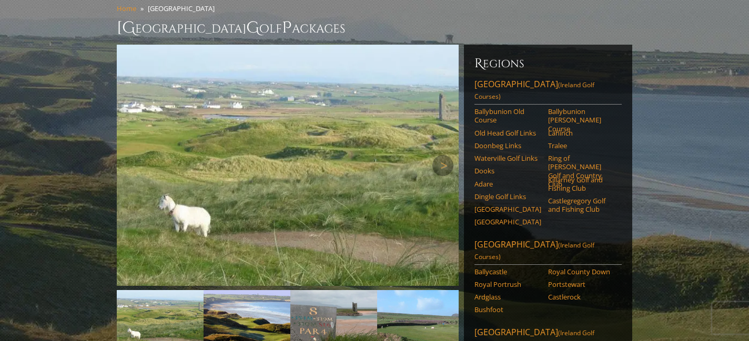
scroll to position [76, 0]
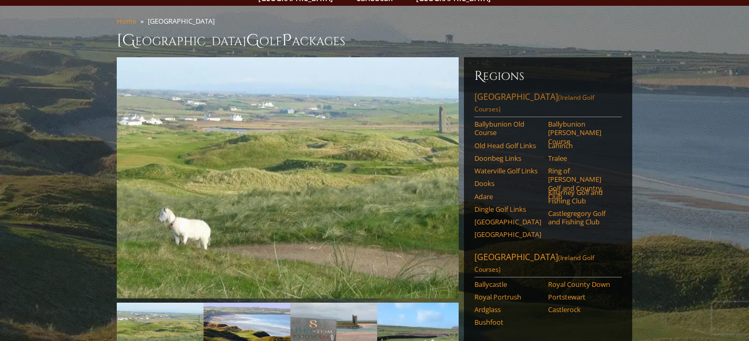
click at [502, 91] on link "Southwest Ireland (Ireland Golf Courses)" at bounding box center [547, 104] width 147 height 26
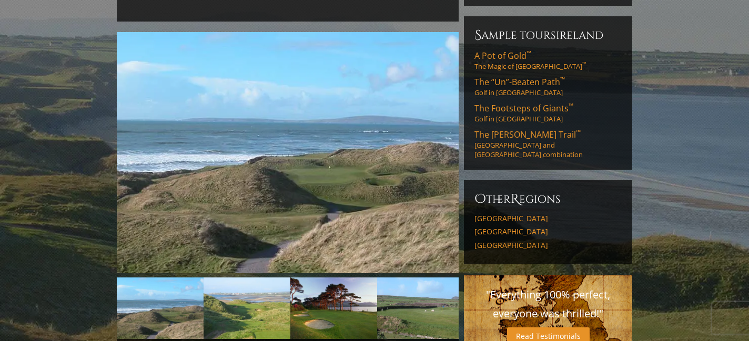
scroll to position [322, 0]
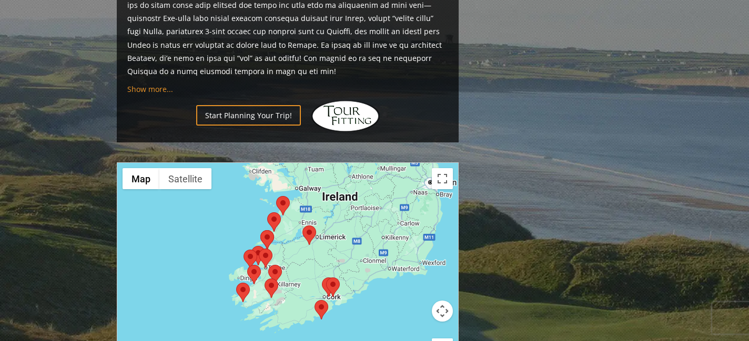
scroll to position [1031, 0]
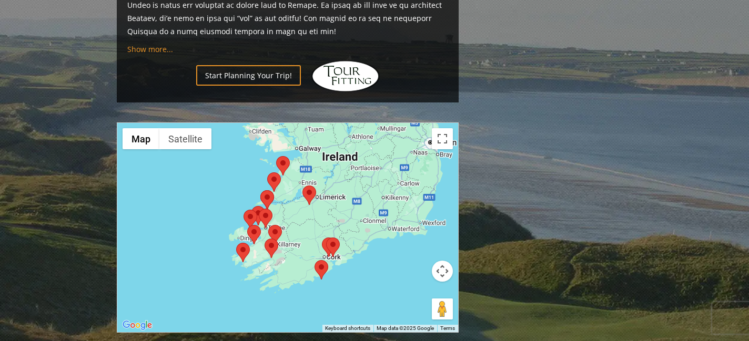
click at [398, 252] on div at bounding box center [287, 227] width 341 height 209
click at [315, 260] on area at bounding box center [315, 260] width 0 height 0
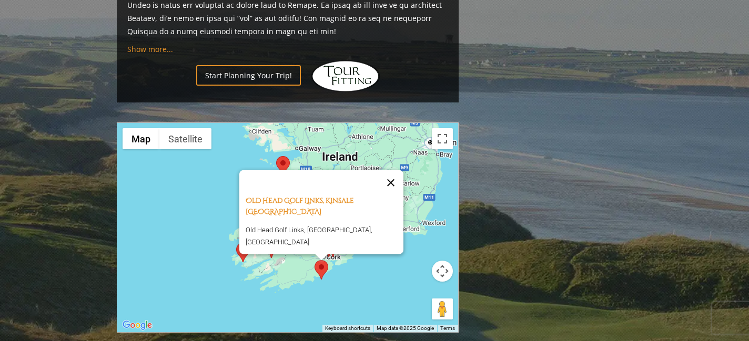
click at [386, 170] on button "Close" at bounding box center [390, 182] width 25 height 25
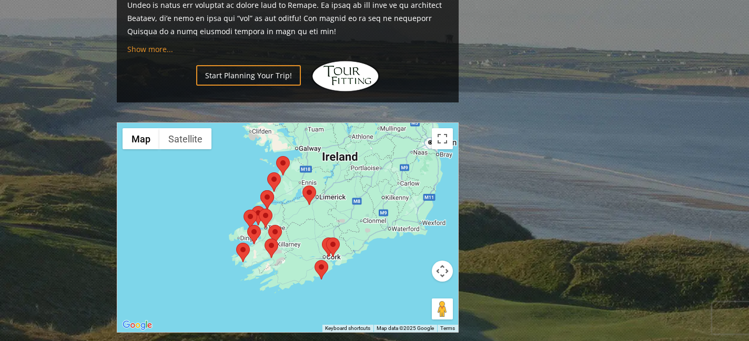
click at [326, 238] on area at bounding box center [326, 238] width 0 height 0
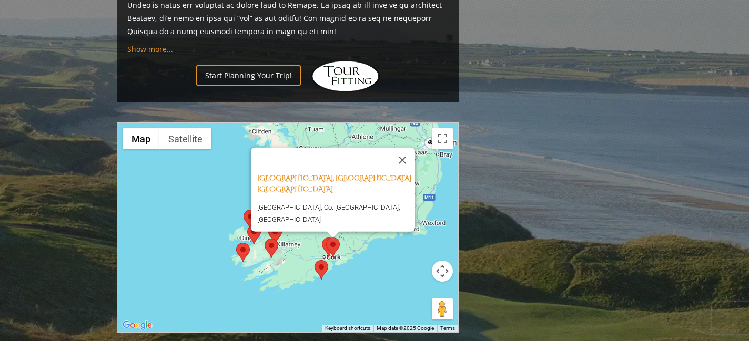
click at [322, 238] on area at bounding box center [322, 238] width 0 height 0
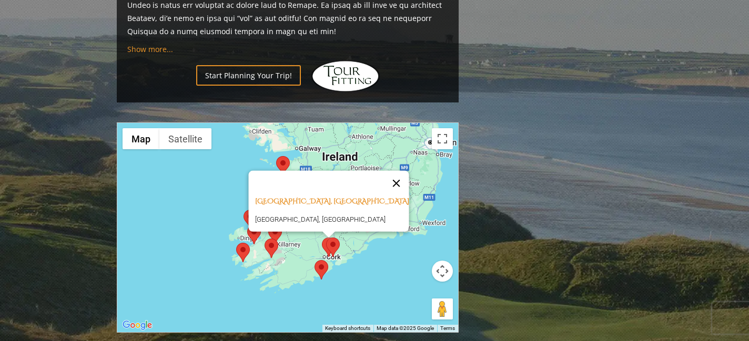
click at [384, 171] on button "Close" at bounding box center [396, 183] width 25 height 25
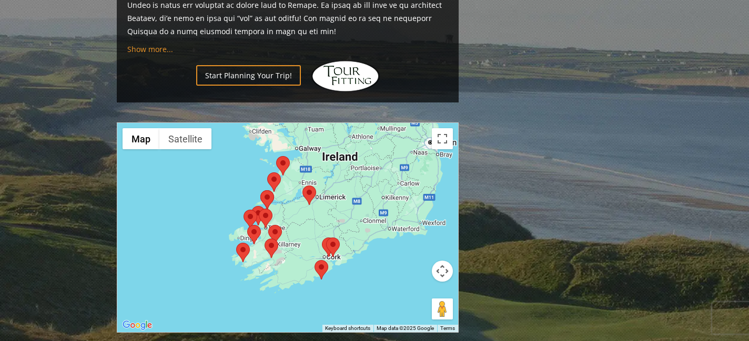
click at [276, 156] on area at bounding box center [276, 156] width 0 height 0
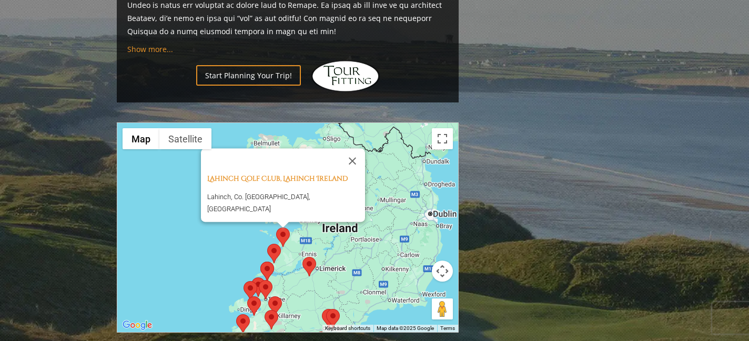
click at [302, 257] on area at bounding box center [302, 257] width 0 height 0
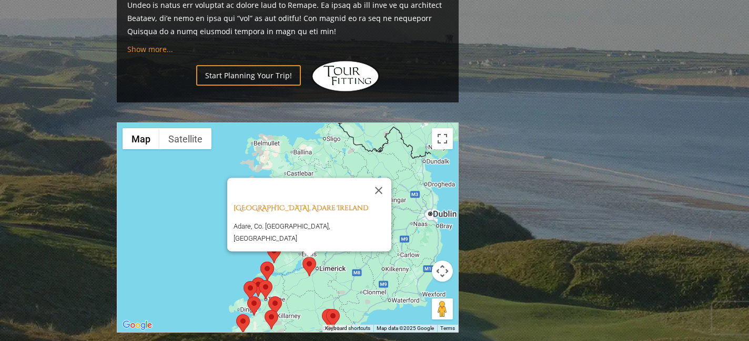
click at [267, 244] on area at bounding box center [267, 244] width 0 height 0
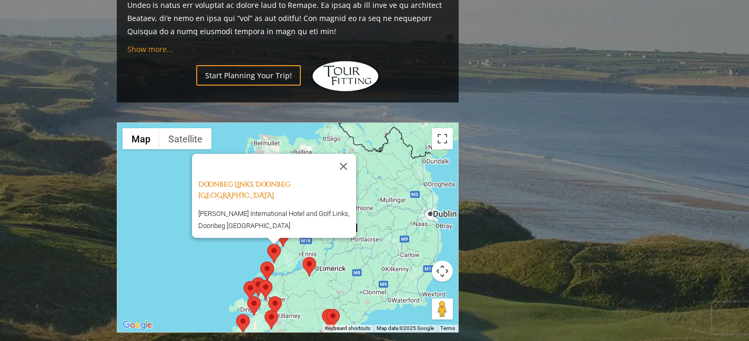
click at [269, 262] on img at bounding box center [267, 271] width 14 height 19
click at [260, 262] on area at bounding box center [260, 262] width 0 height 0
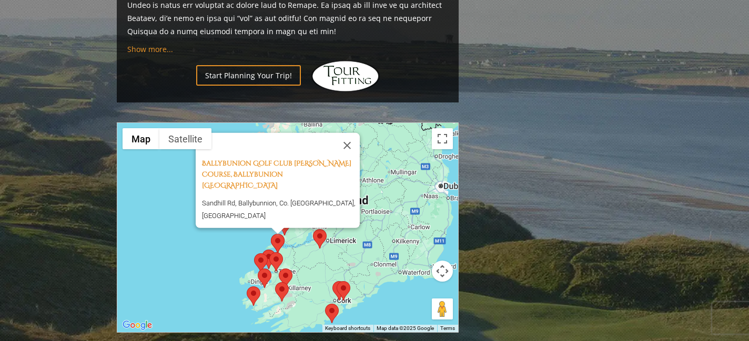
drag, startPoint x: 322, startPoint y: 250, endPoint x: 338, endPoint y: 209, distance: 44.5
click at [338, 209] on div "Ballybunion Golf Club [PERSON_NAME] Course, Ballybunion [GEOGRAPHIC_DATA] [GEOG…" at bounding box center [287, 227] width 341 height 209
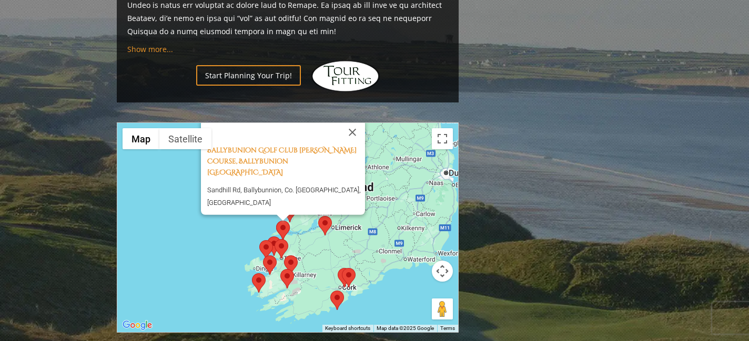
click at [275, 239] on area at bounding box center [275, 239] width 0 height 0
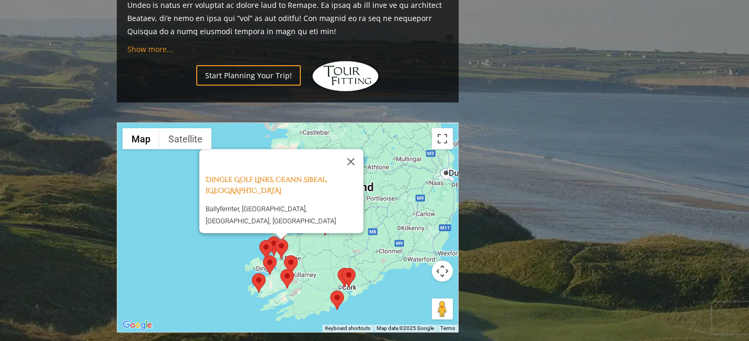
click at [284, 256] on area at bounding box center [284, 256] width 0 height 0
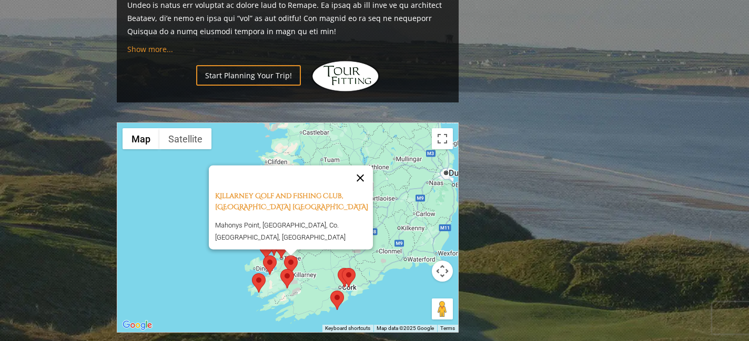
click at [365, 166] on button "Close" at bounding box center [360, 178] width 25 height 25
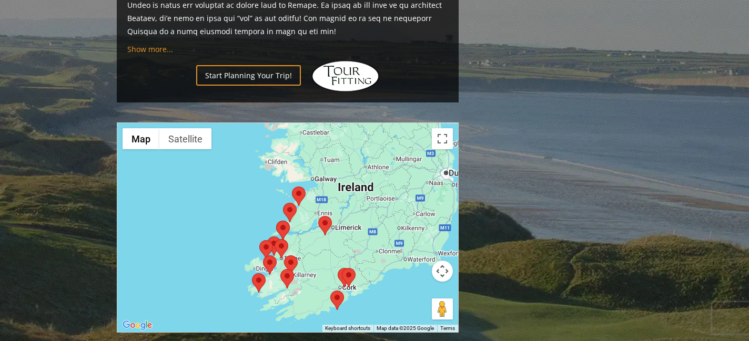
click at [230, 178] on div at bounding box center [287, 227] width 341 height 209
click at [438, 128] on button "Toggle fullscreen view" at bounding box center [442, 138] width 21 height 21
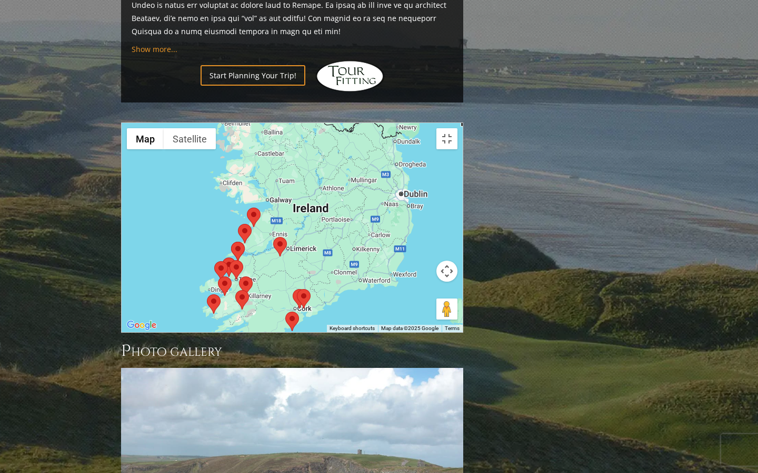
drag, startPoint x: 508, startPoint y: 343, endPoint x: 458, endPoint y: 362, distance: 53.0
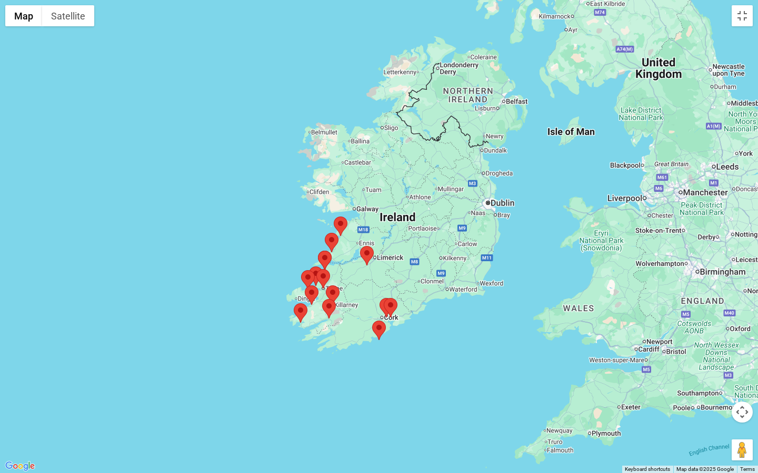
click at [458, 341] on div at bounding box center [379, 236] width 758 height 473
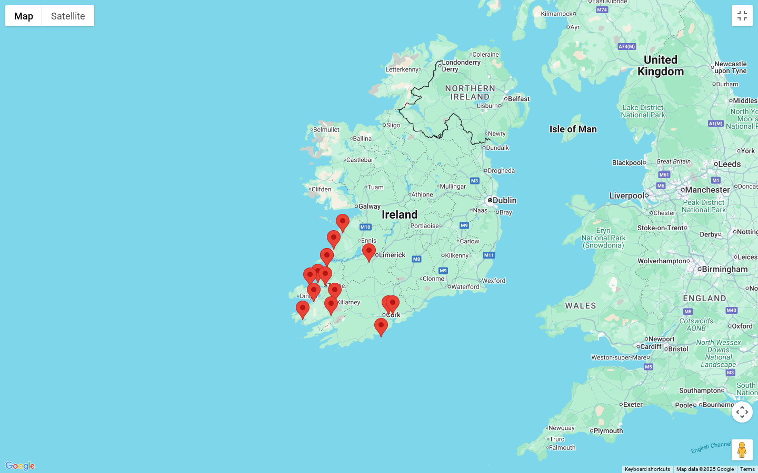
click at [324, 297] on area at bounding box center [324, 297] width 0 height 0
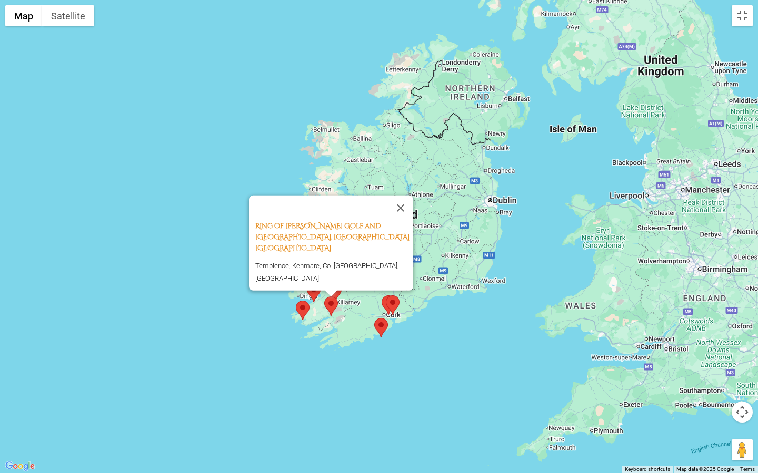
click at [296, 301] on area at bounding box center [296, 301] width 0 height 0
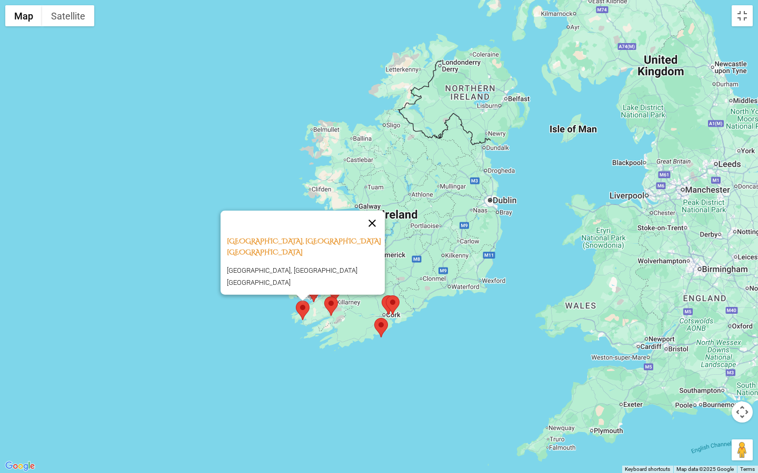
click at [375, 223] on button "Close" at bounding box center [371, 223] width 25 height 25
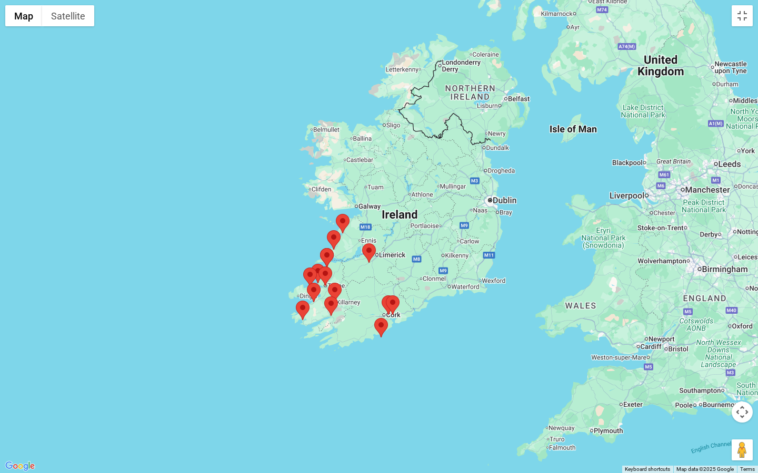
click at [374, 318] on area at bounding box center [374, 318] width 0 height 0
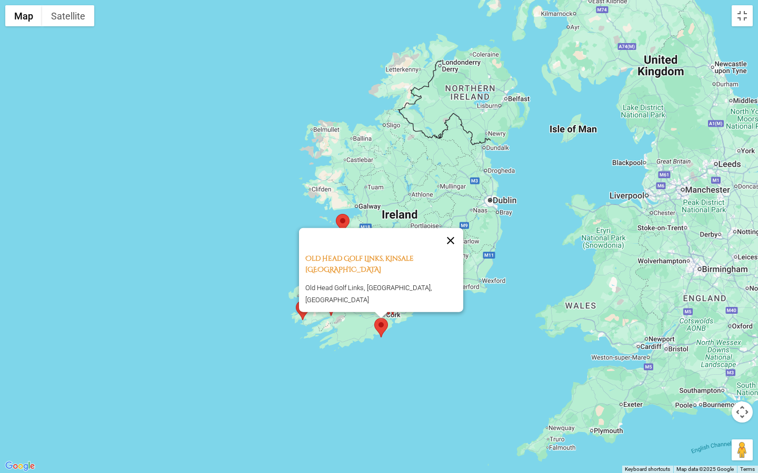
click at [446, 254] on button "Close" at bounding box center [450, 240] width 25 height 25
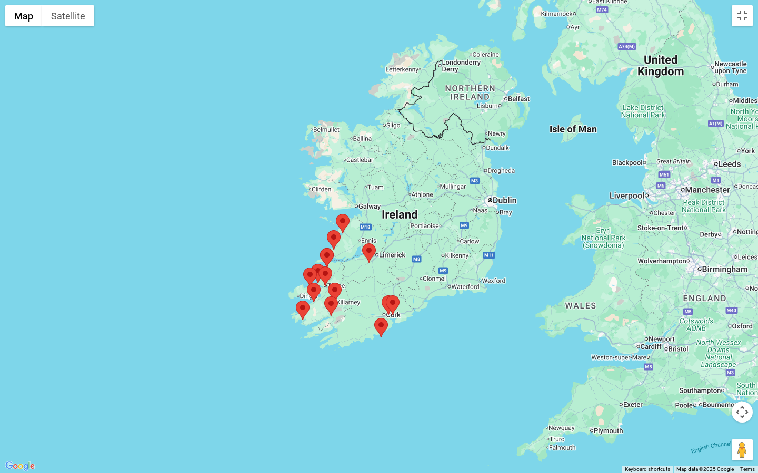
click at [381, 296] on area at bounding box center [381, 296] width 0 height 0
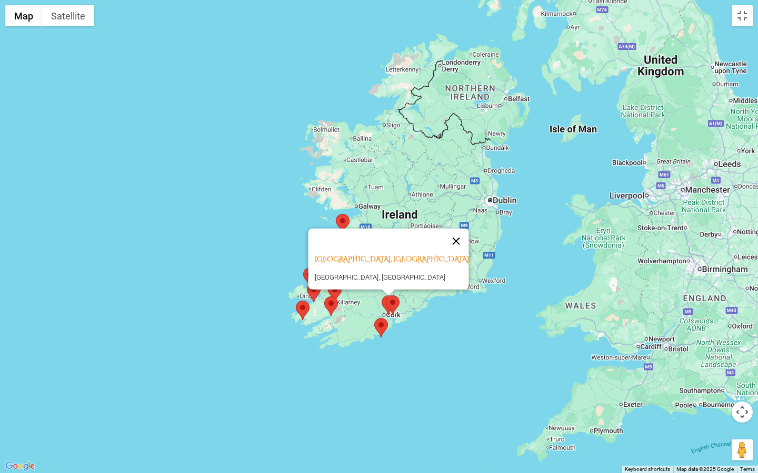
click at [443, 237] on button "Close" at bounding box center [455, 241] width 25 height 25
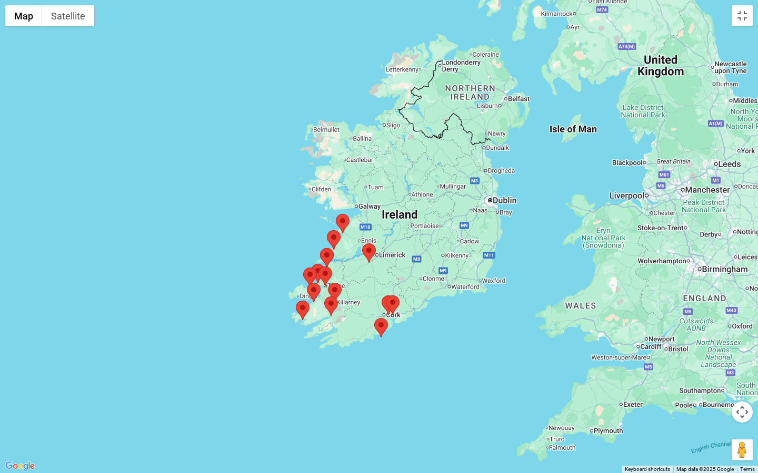
click at [296, 301] on area at bounding box center [296, 301] width 0 height 0
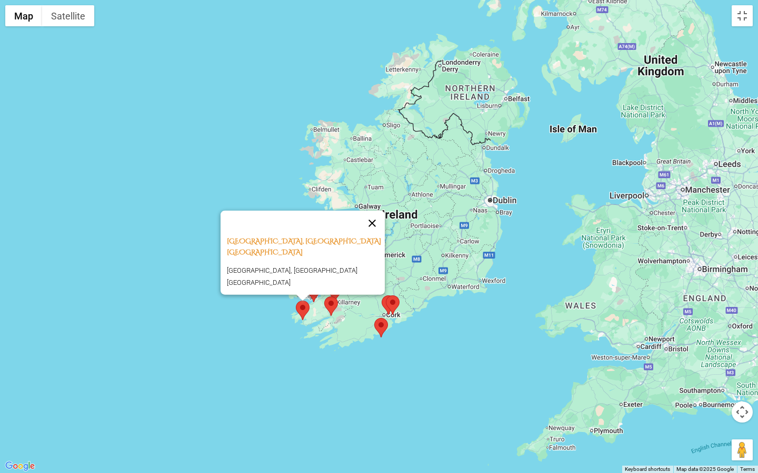
click at [374, 228] on button "Close" at bounding box center [371, 223] width 25 height 25
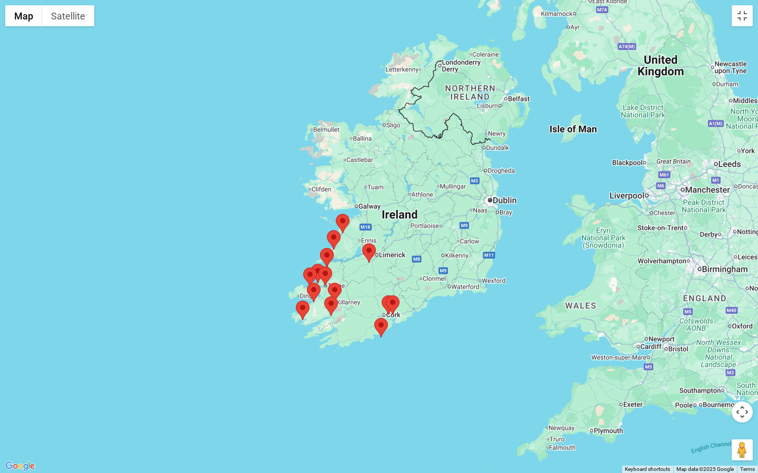
click at [307, 283] on area at bounding box center [307, 283] width 0 height 0
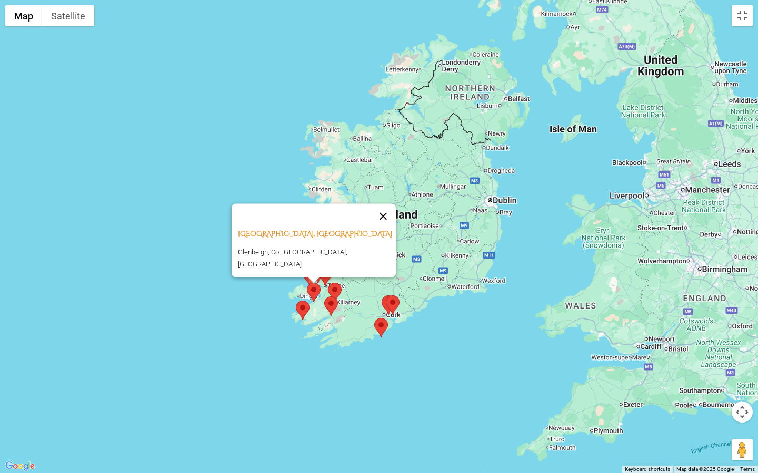
click at [372, 222] on button "Close" at bounding box center [382, 216] width 25 height 25
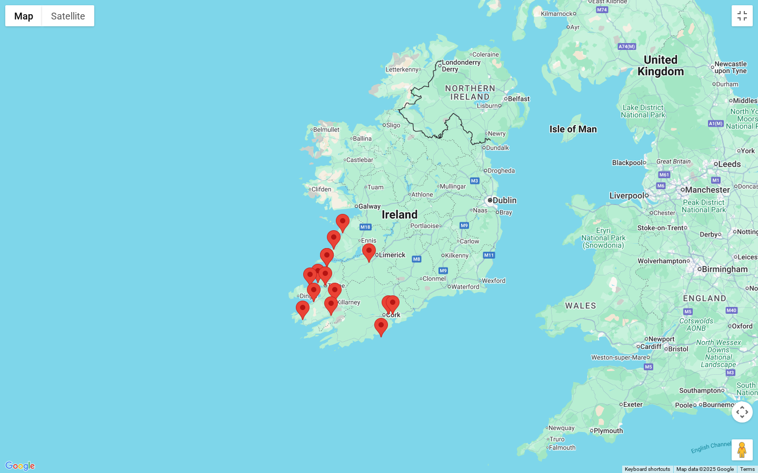
click at [303, 268] on area at bounding box center [303, 268] width 0 height 0
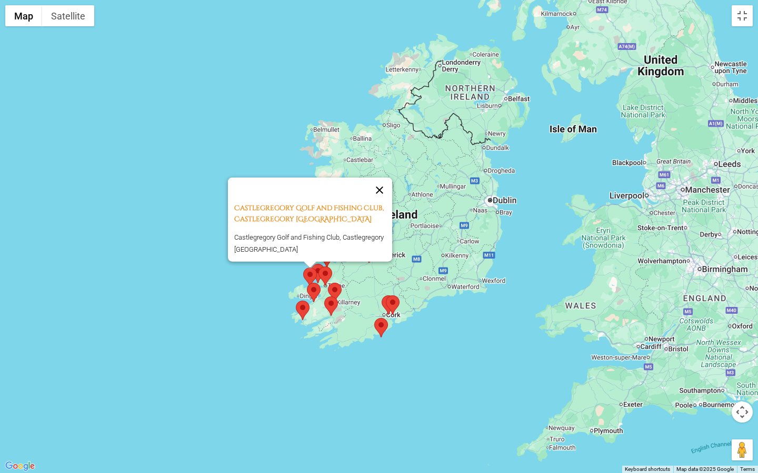
click at [384, 178] on button "Close" at bounding box center [379, 190] width 25 height 25
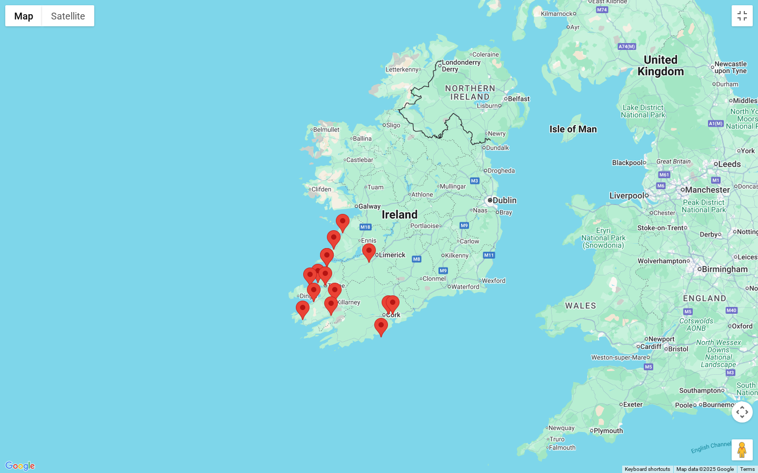
click at [319, 275] on img at bounding box center [325, 276] width 14 height 19
click at [303, 268] on area at bounding box center [303, 268] width 0 height 0
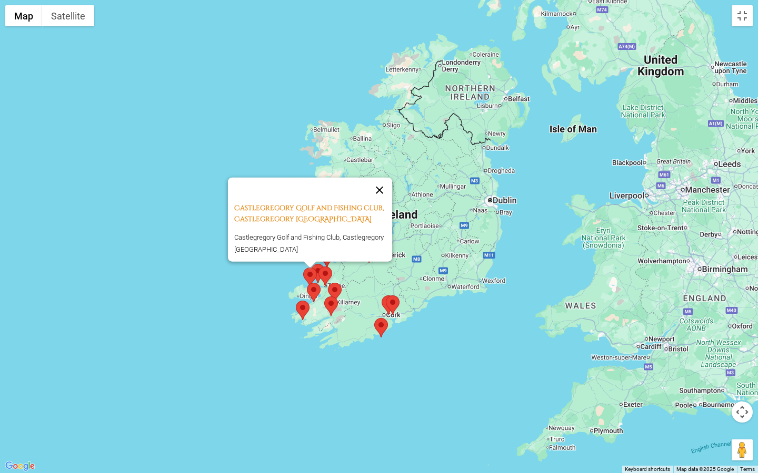
click at [383, 182] on button "Close" at bounding box center [379, 190] width 25 height 25
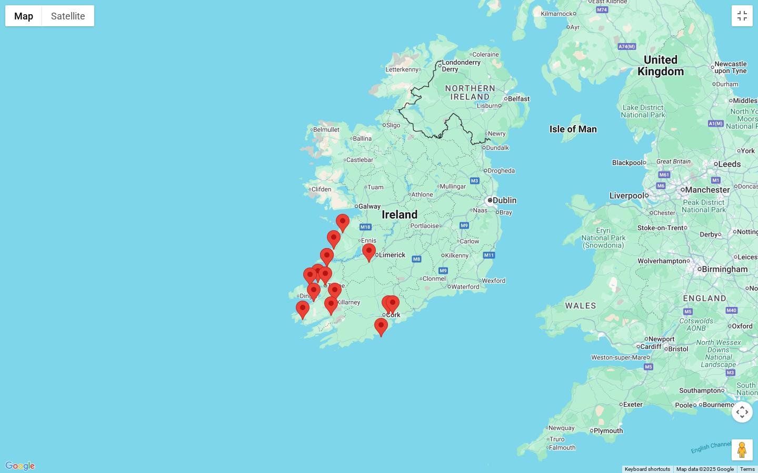
click at [316, 269] on img at bounding box center [310, 277] width 14 height 19
click at [311, 264] on area at bounding box center [311, 264] width 0 height 0
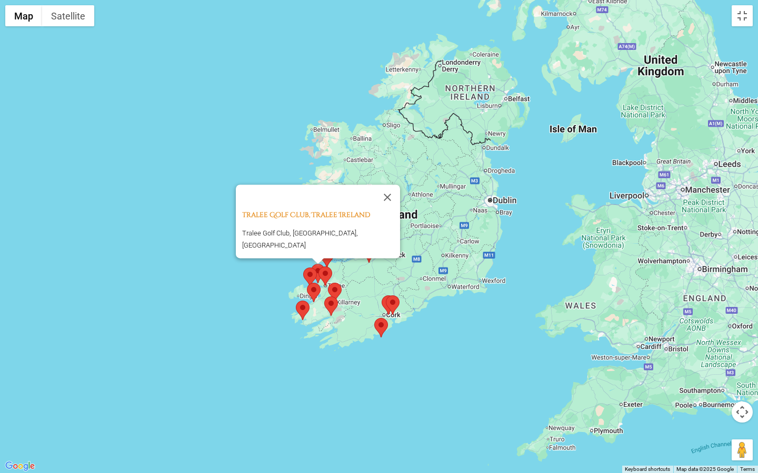
click at [318, 267] on area at bounding box center [318, 267] width 0 height 0
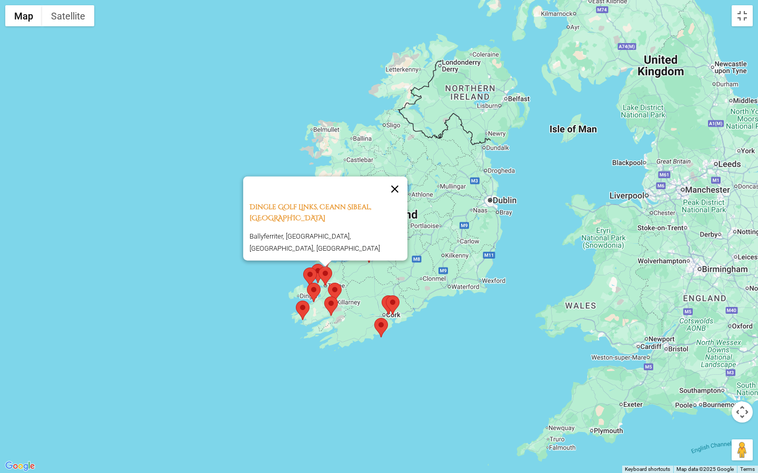
click at [396, 202] on button "Close" at bounding box center [394, 189] width 25 height 25
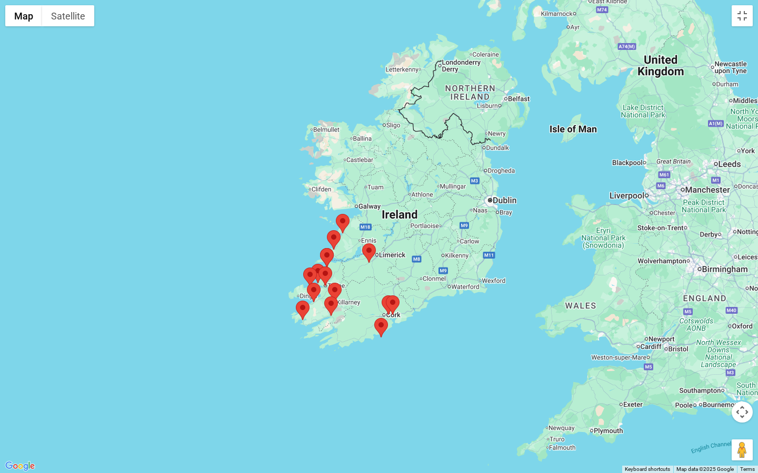
click at [307, 283] on area at bounding box center [307, 283] width 0 height 0
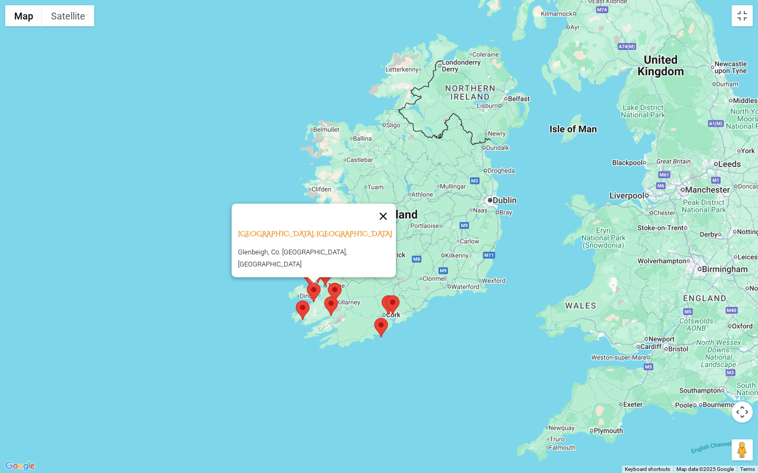
click at [377, 219] on button "Close" at bounding box center [382, 216] width 25 height 25
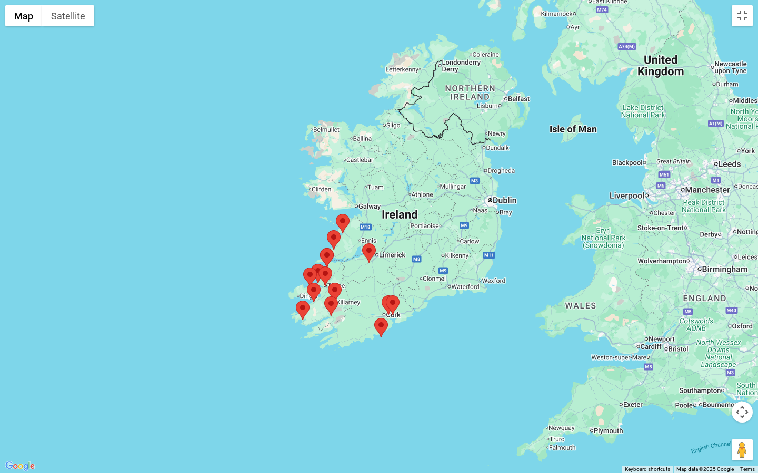
click at [320, 248] on area at bounding box center [320, 248] width 0 height 0
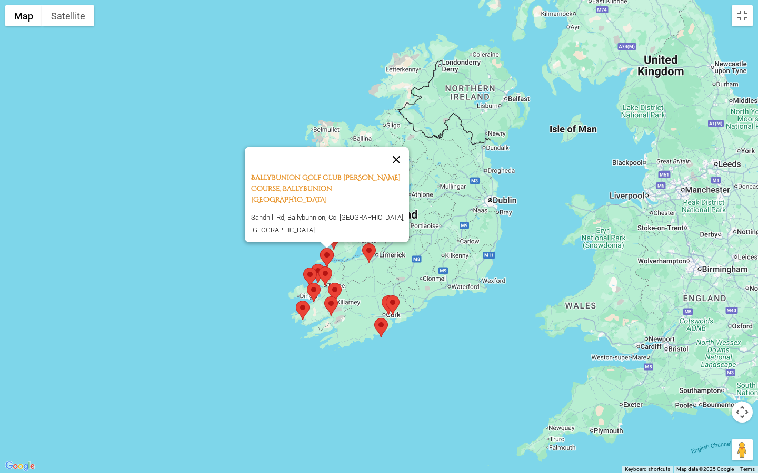
click at [402, 173] on button "Close" at bounding box center [395, 159] width 25 height 25
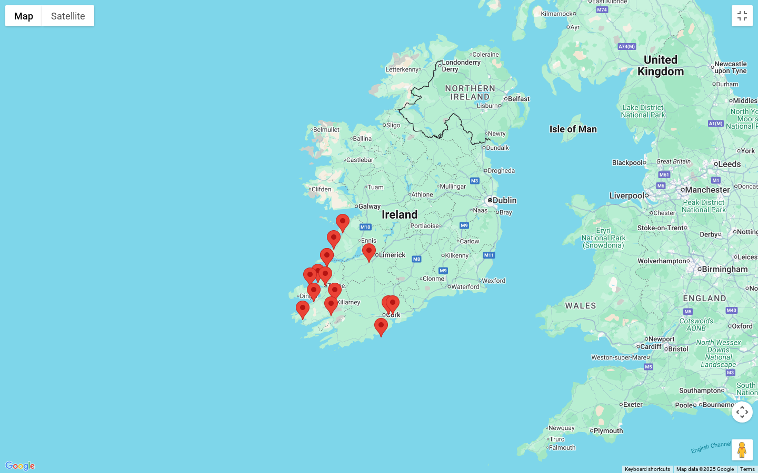
click at [327, 230] on area at bounding box center [327, 230] width 0 height 0
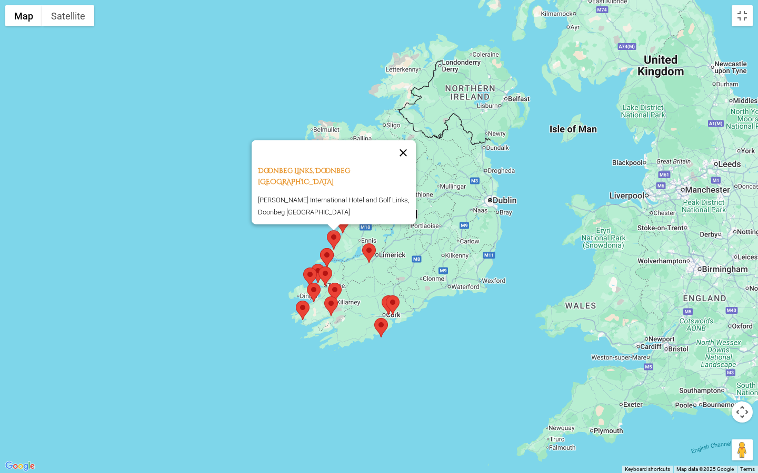
click at [405, 156] on button "Close" at bounding box center [402, 152] width 25 height 25
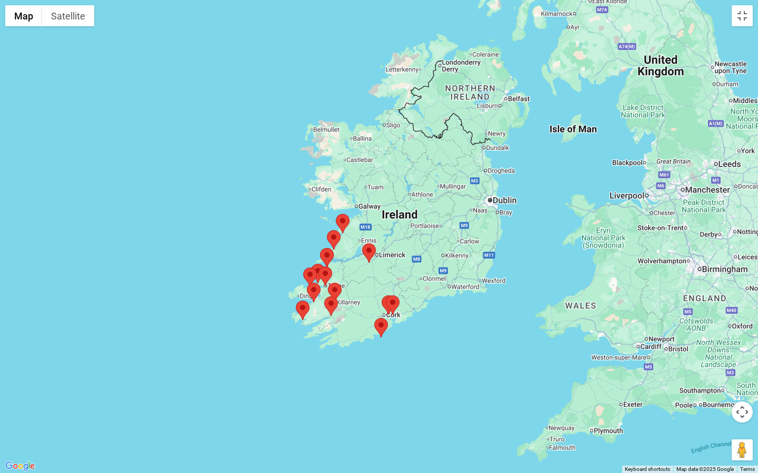
click at [336, 214] on area at bounding box center [336, 214] width 0 height 0
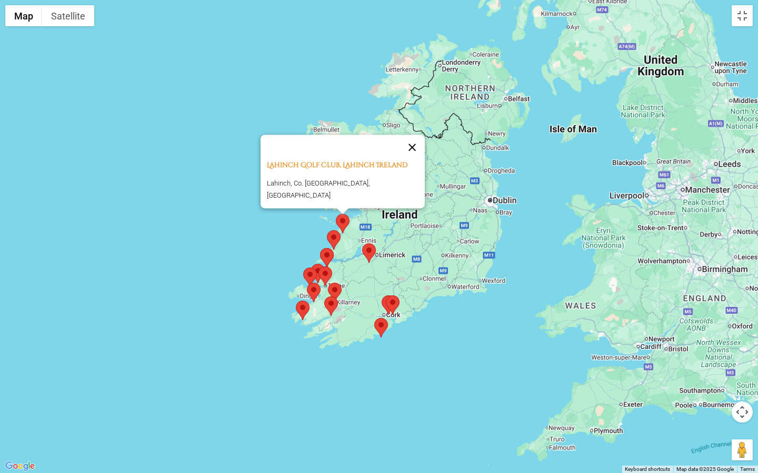
click at [404, 150] on button "Close" at bounding box center [411, 147] width 25 height 25
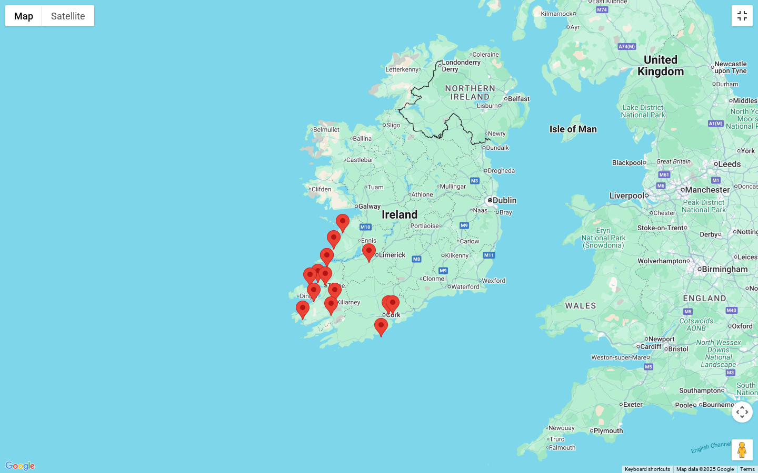
click at [745, 16] on button "Toggle fullscreen view" at bounding box center [741, 15] width 21 height 21
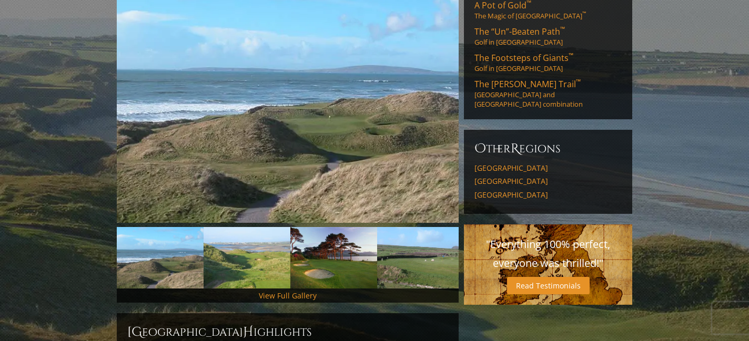
scroll to position [0, 0]
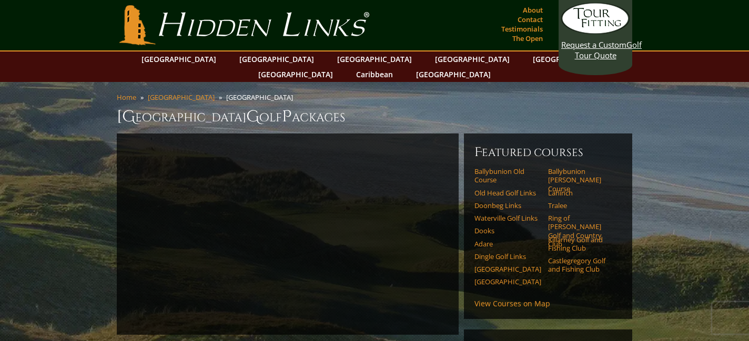
click at [527, 149] on div "Featured Courses [GEOGRAPHIC_DATA] Ballybunion [PERSON_NAME] Course Old Head Go…" at bounding box center [548, 227] width 168 height 186
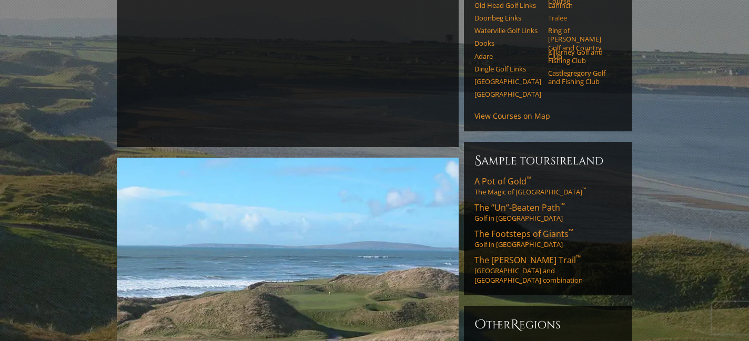
scroll to position [241, 0]
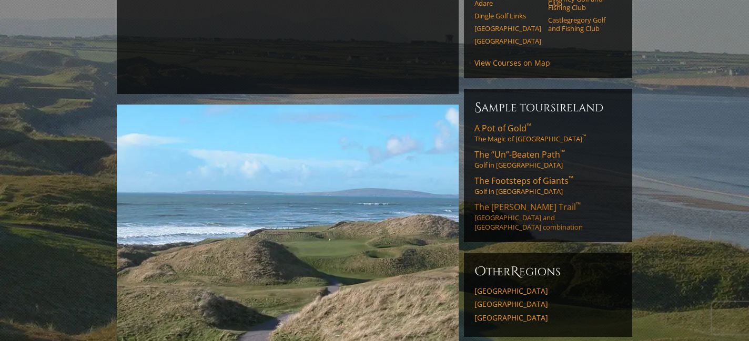
click at [496, 201] on span "The [PERSON_NAME] Trail ™" at bounding box center [527, 207] width 106 height 12
